Goal: Transaction & Acquisition: Purchase product/service

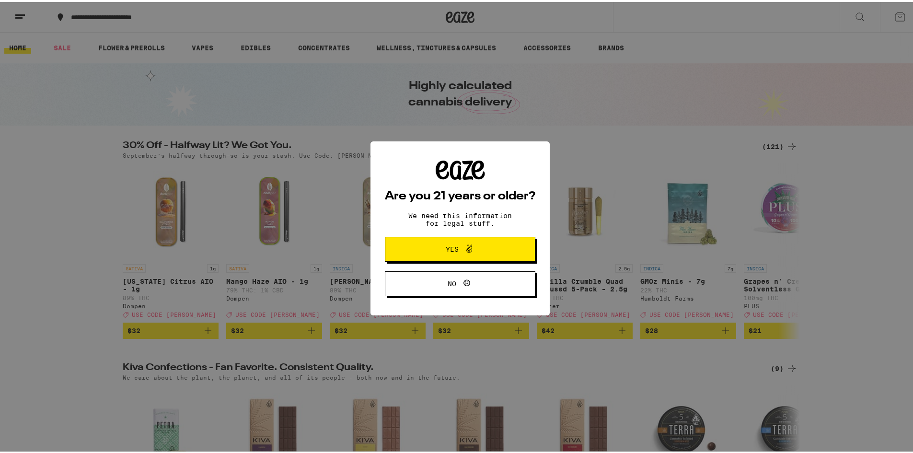
click at [482, 241] on button "Yes" at bounding box center [460, 247] width 150 height 25
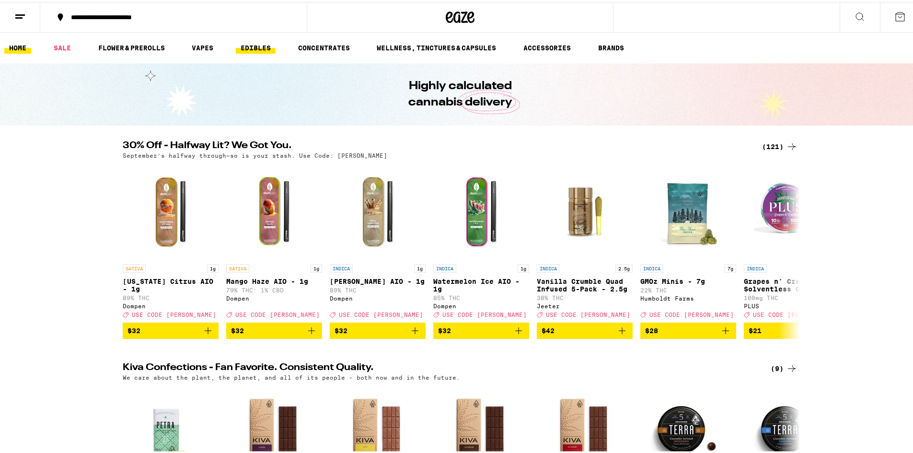
click at [272, 52] on link "EDIBLES" at bounding box center [256, 45] width 40 height 11
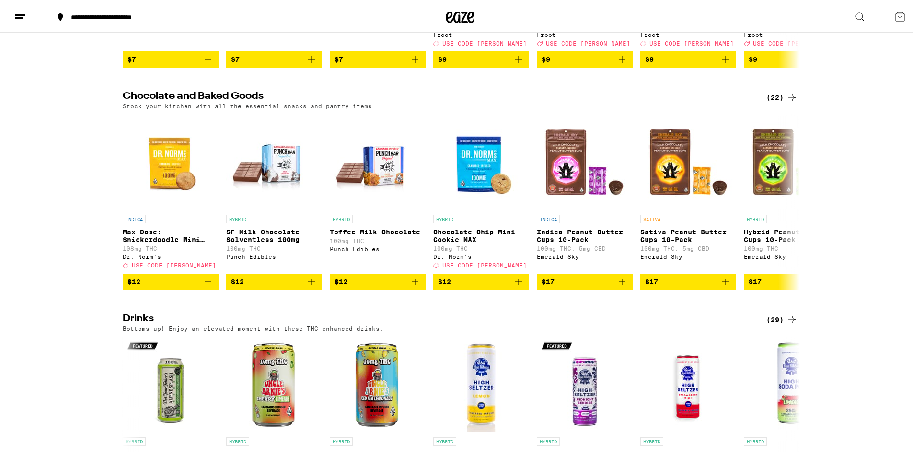
scroll to position [383, 0]
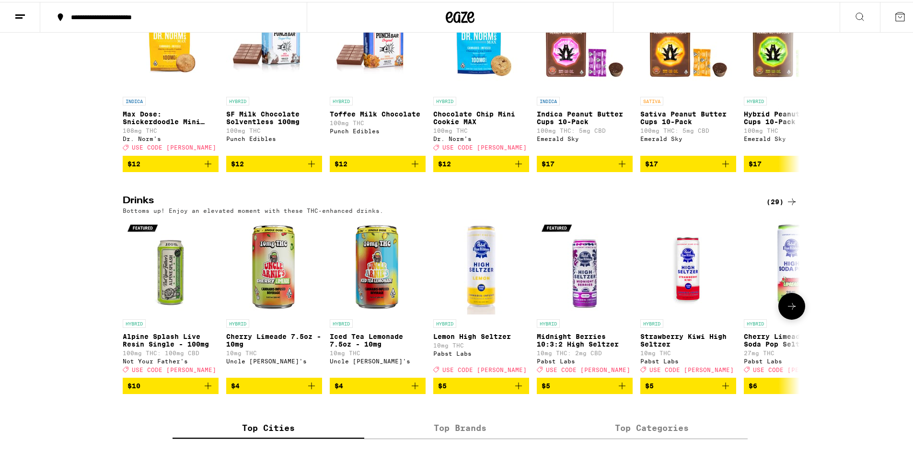
click at [787, 310] on icon at bounding box center [791, 304] width 11 height 11
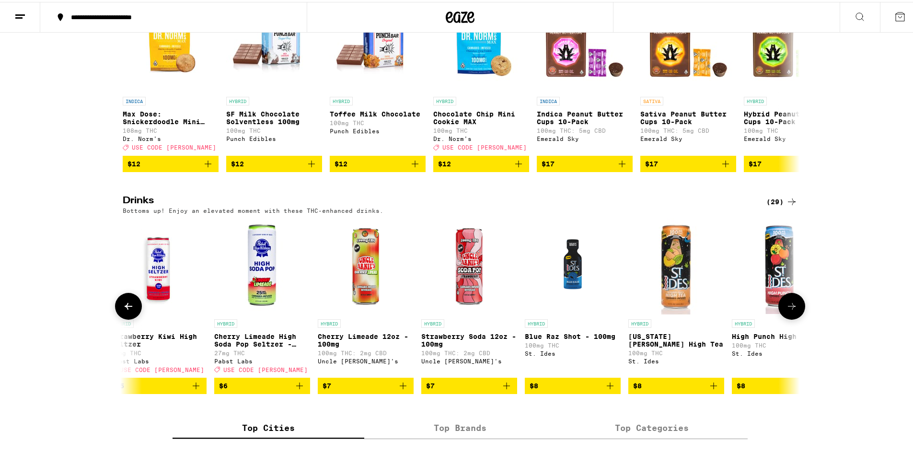
scroll to position [0, 570]
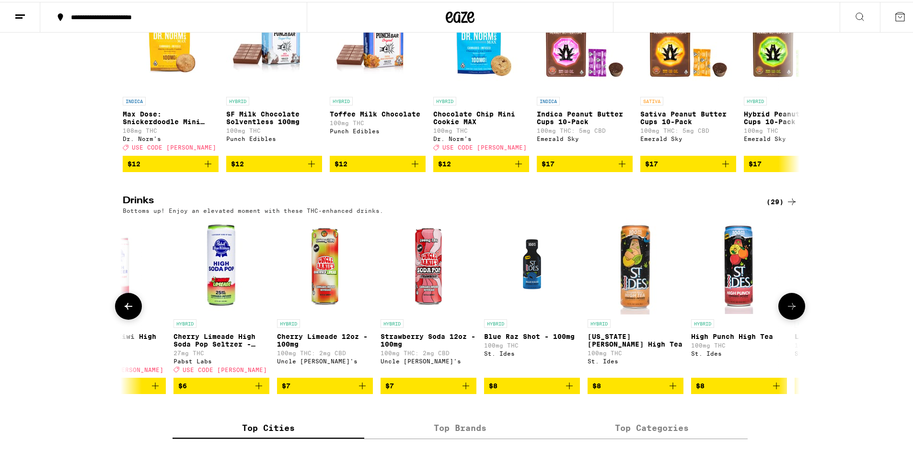
click at [224, 287] on img "Open page for Cherry Limeade High Soda Pop Seltzer - 25mg from Pabst Labs" at bounding box center [221, 265] width 96 height 96
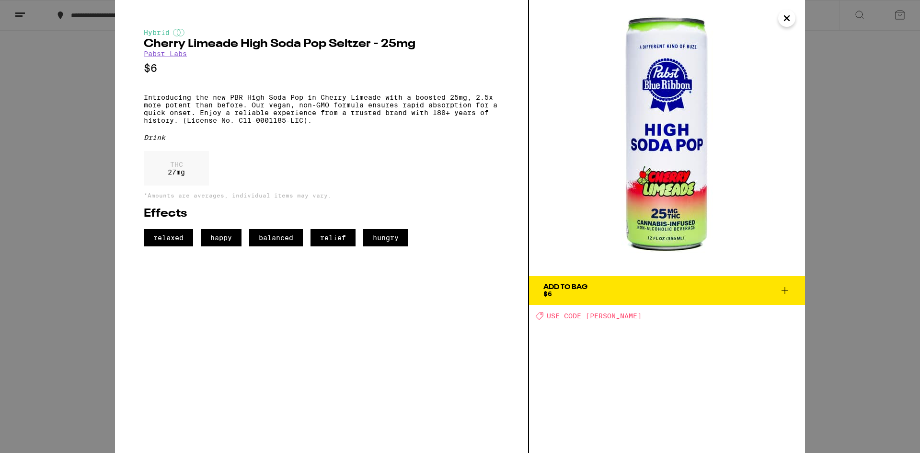
click at [780, 13] on button "Close" at bounding box center [786, 18] width 17 height 17
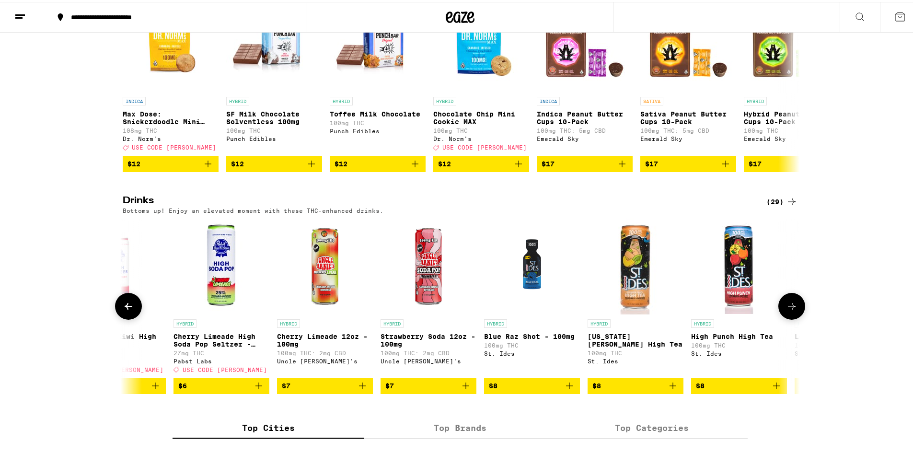
click at [434, 287] on img "Open page for Strawberry Soda 12oz - 100mg from Uncle Arnie's" at bounding box center [428, 265] width 96 height 96
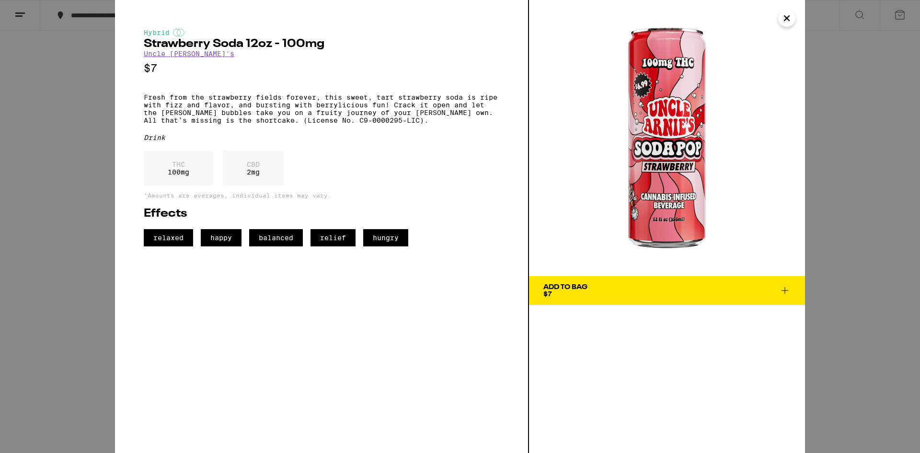
click at [787, 23] on icon "Close" at bounding box center [786, 18] width 11 height 14
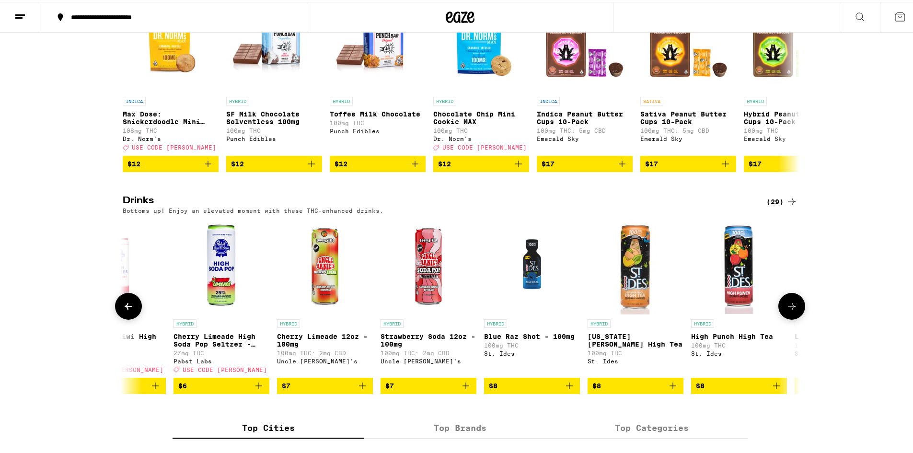
click at [791, 310] on icon at bounding box center [791, 304] width 11 height 11
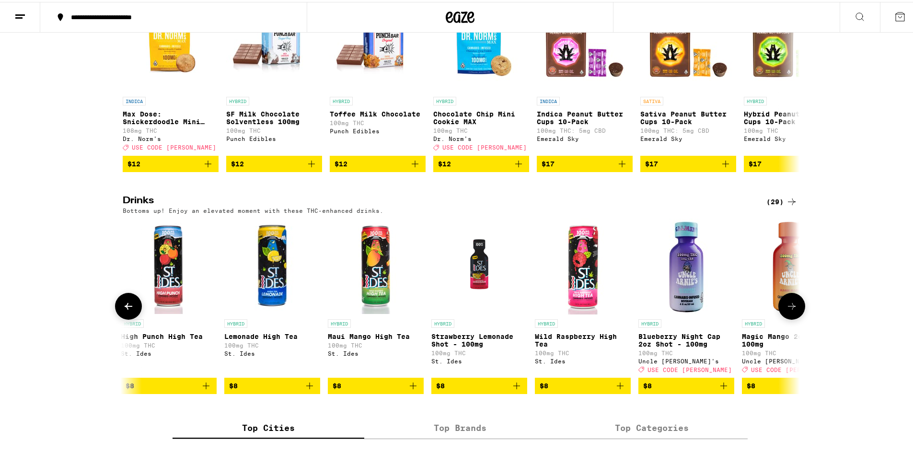
click at [791, 310] on icon at bounding box center [791, 304] width 11 height 11
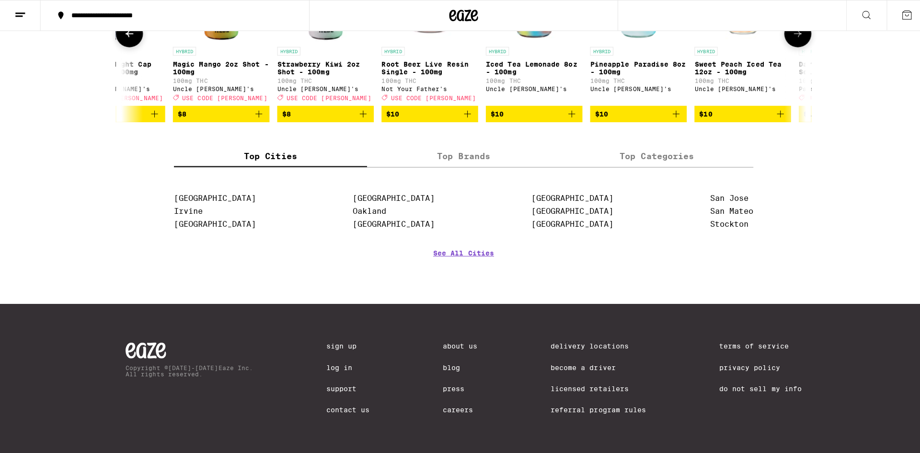
scroll to position [671, 0]
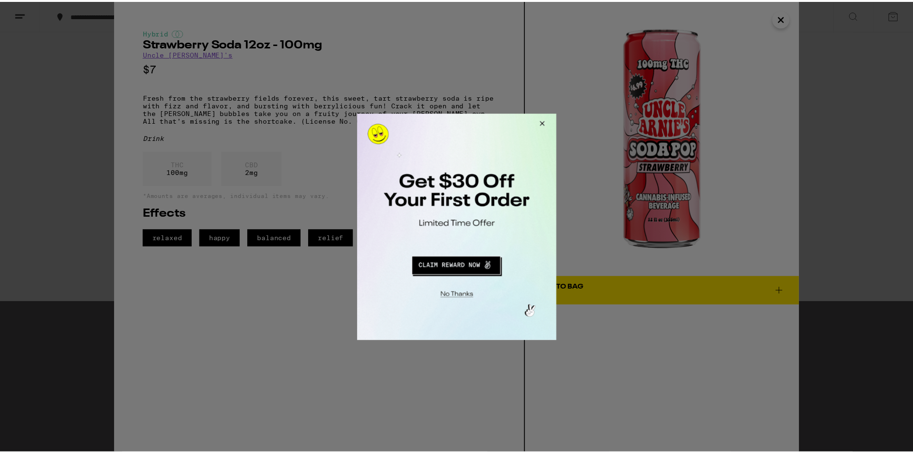
scroll to position [383, 0]
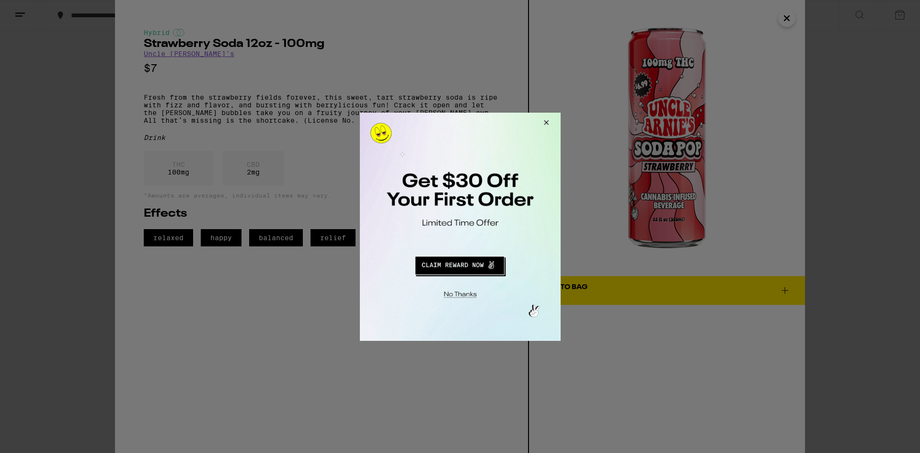
click at [544, 122] on button "Close Modal" at bounding box center [544, 123] width 26 height 23
